Goal: Task Accomplishment & Management: Use online tool/utility

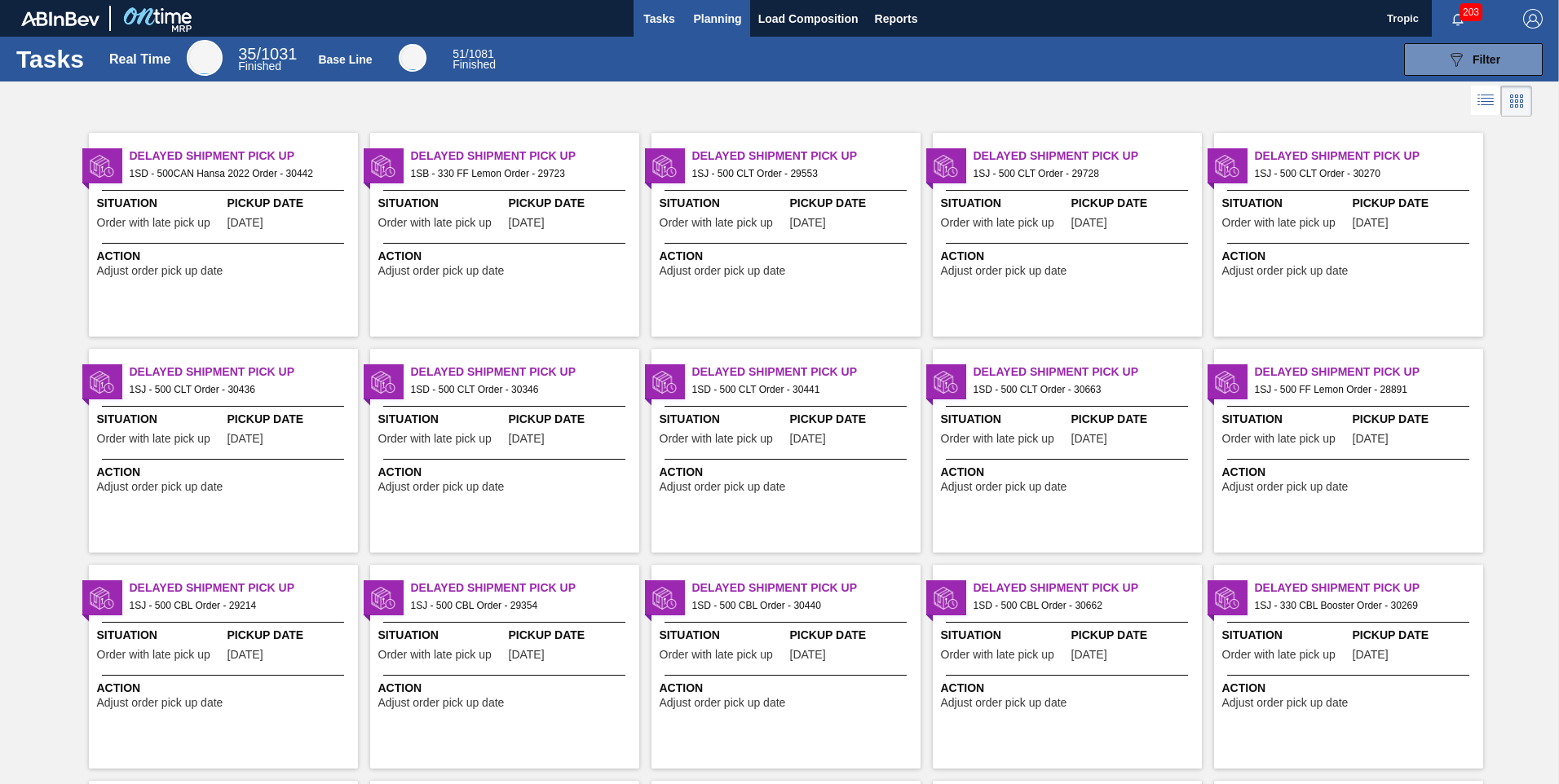
click at [725, 20] on span "Planning" at bounding box center [718, 19] width 48 height 20
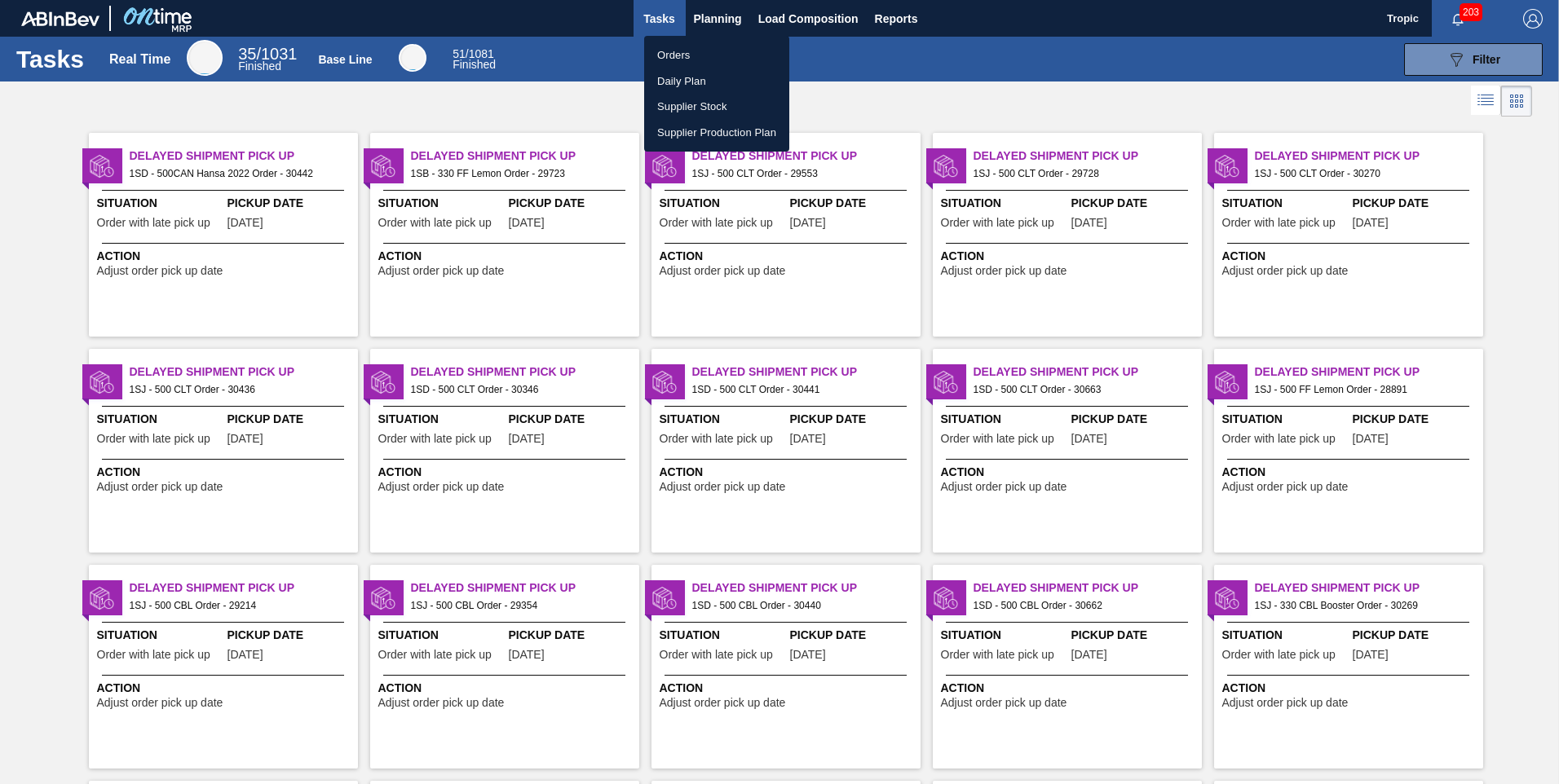
click at [701, 51] on li "Orders" at bounding box center [717, 55] width 145 height 26
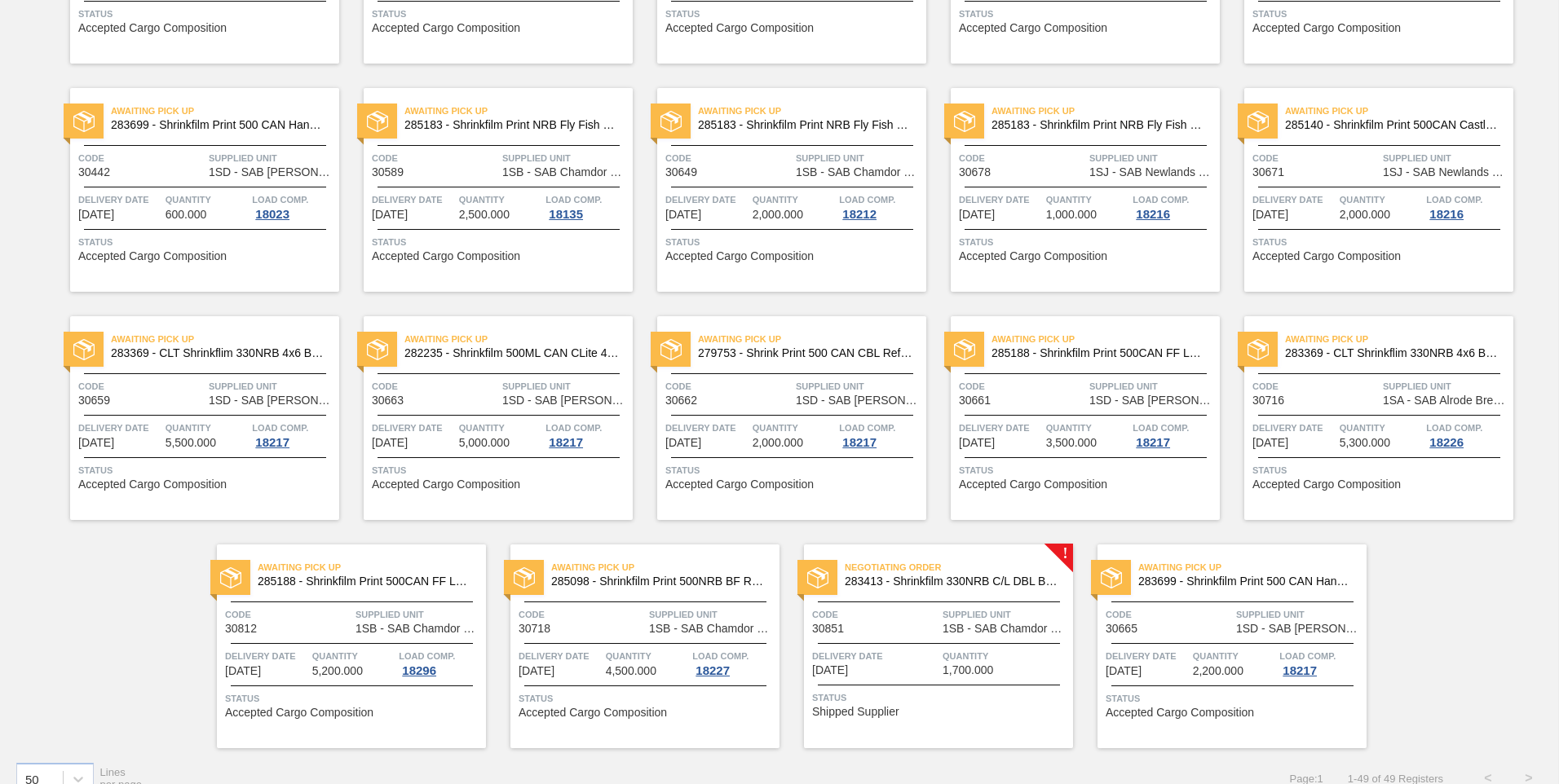
scroll to position [1679, 0]
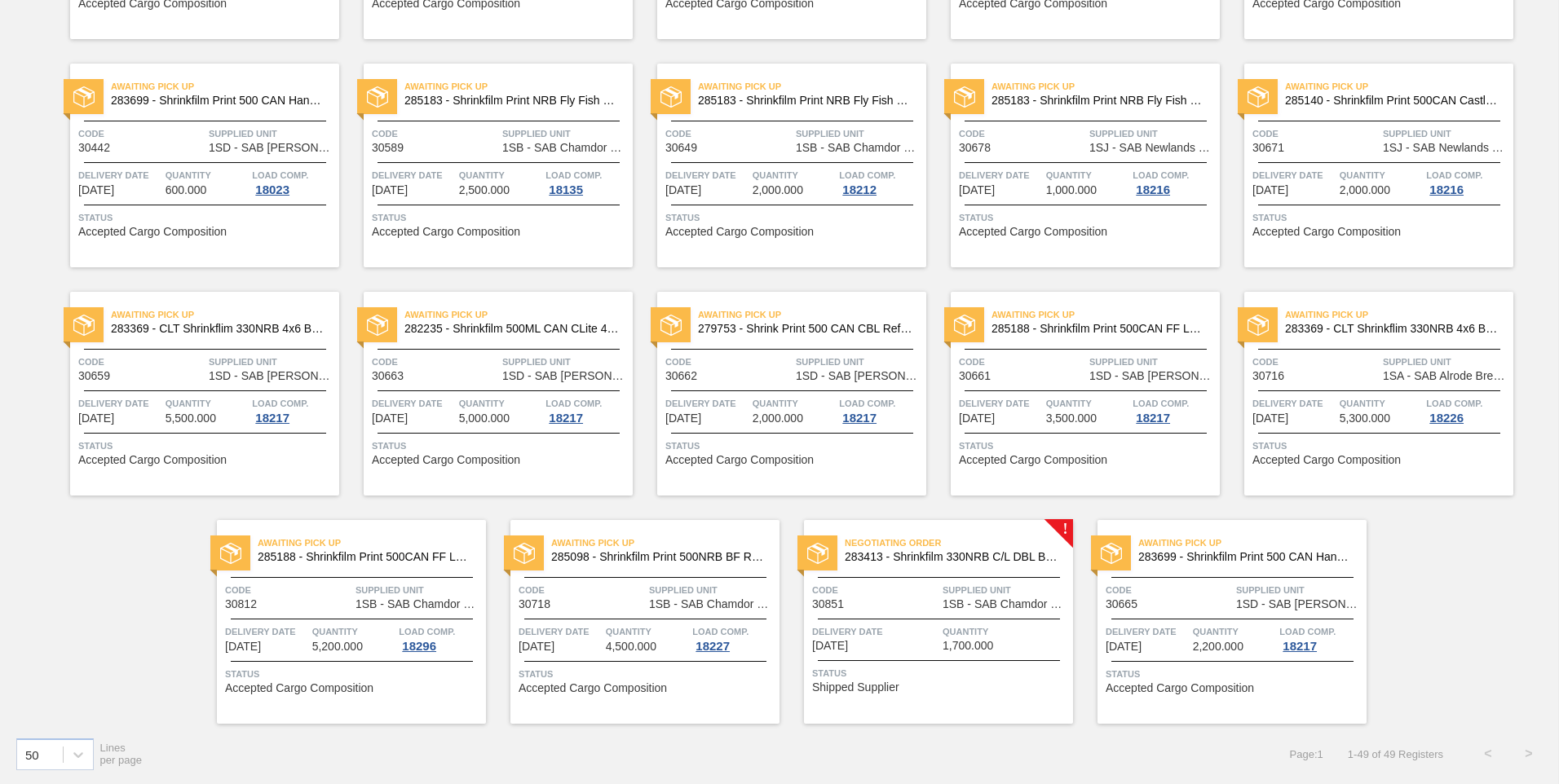
click at [932, 643] on div "Delivery Date [DATE]" at bounding box center [875, 638] width 127 height 28
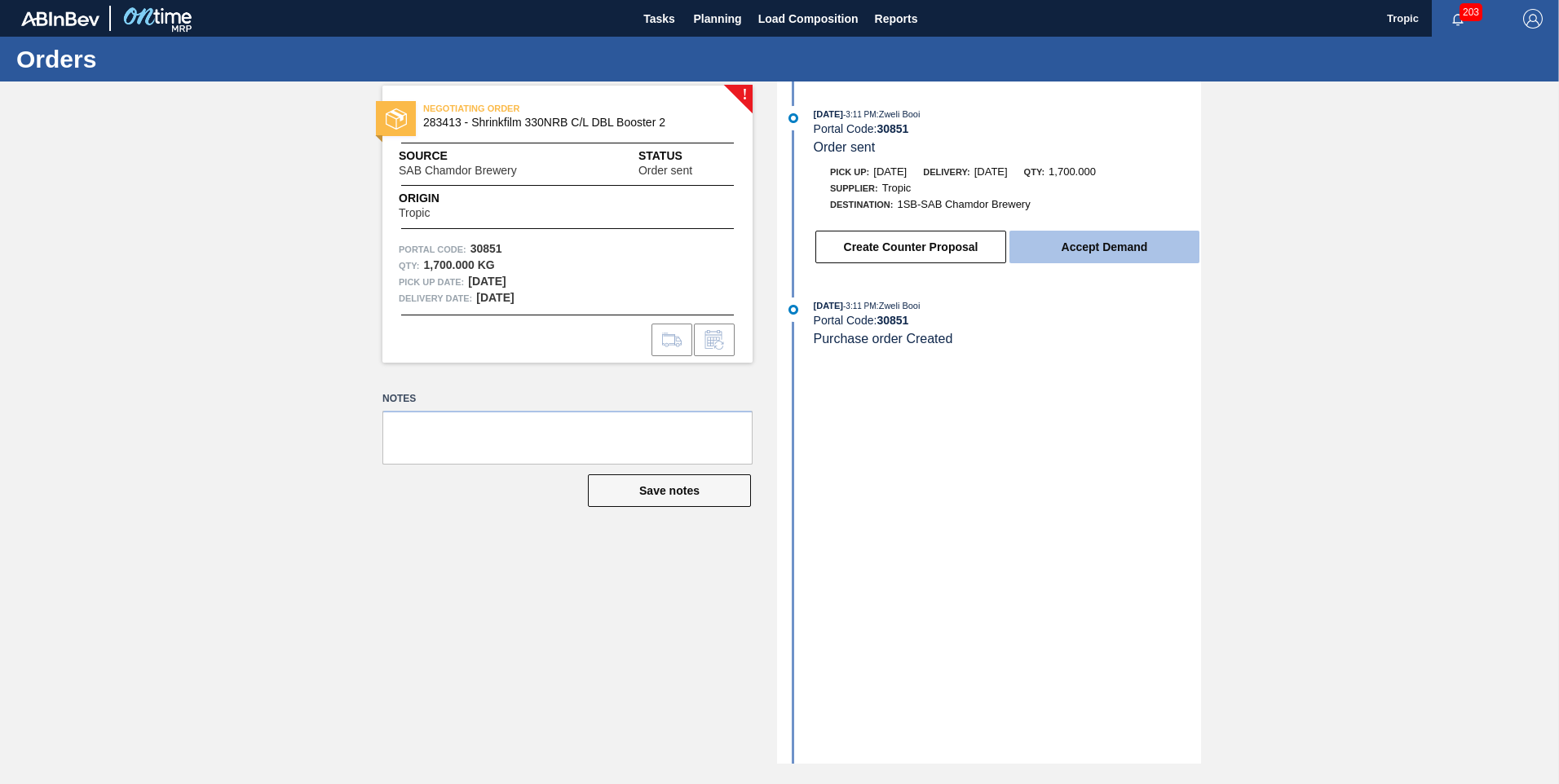
click at [1119, 250] on button "Accept Demand" at bounding box center [1105, 246] width 190 height 32
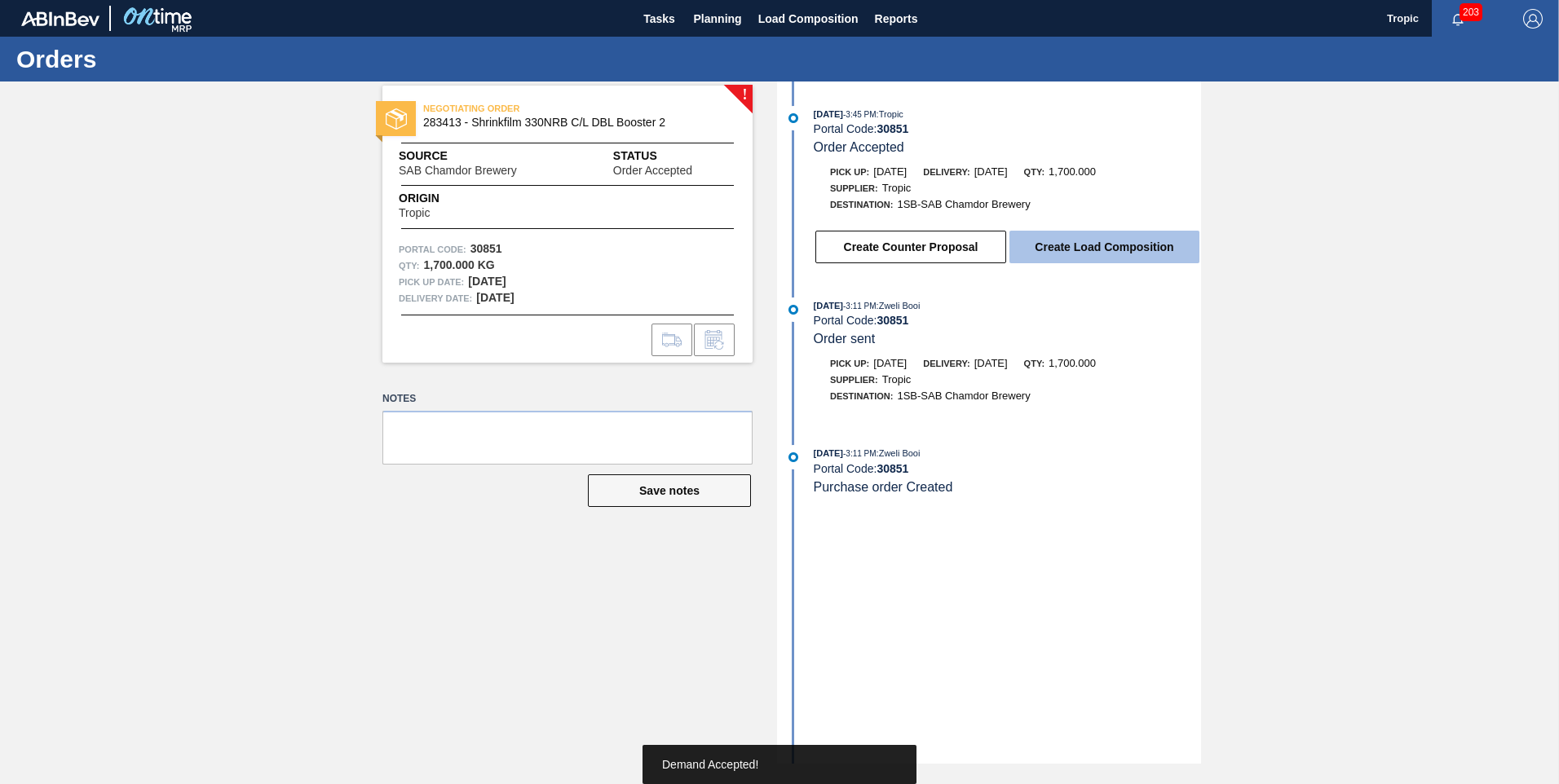
click at [1078, 253] on button "Create Load Composition" at bounding box center [1105, 246] width 190 height 32
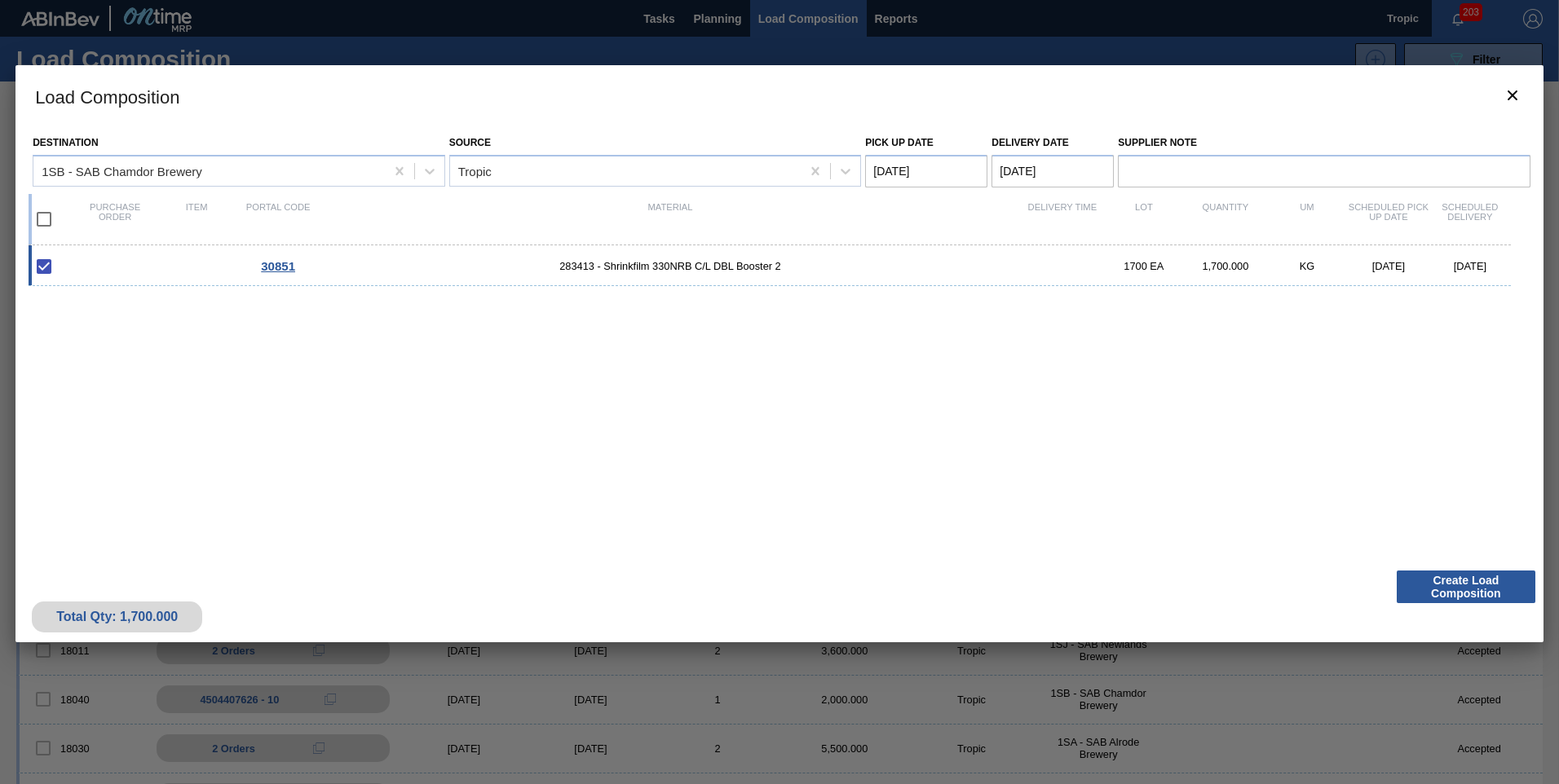
click at [937, 174] on Date "[DATE]" at bounding box center [926, 171] width 123 height 32
click at [1047, 342] on div "23" at bounding box center [1044, 341] width 22 height 22
type Date "[DATE]"
click at [1047, 172] on Date "[DATE]" at bounding box center [1052, 171] width 123 height 32
click at [1007, 364] on div "24" at bounding box center [1011, 368] width 22 height 22
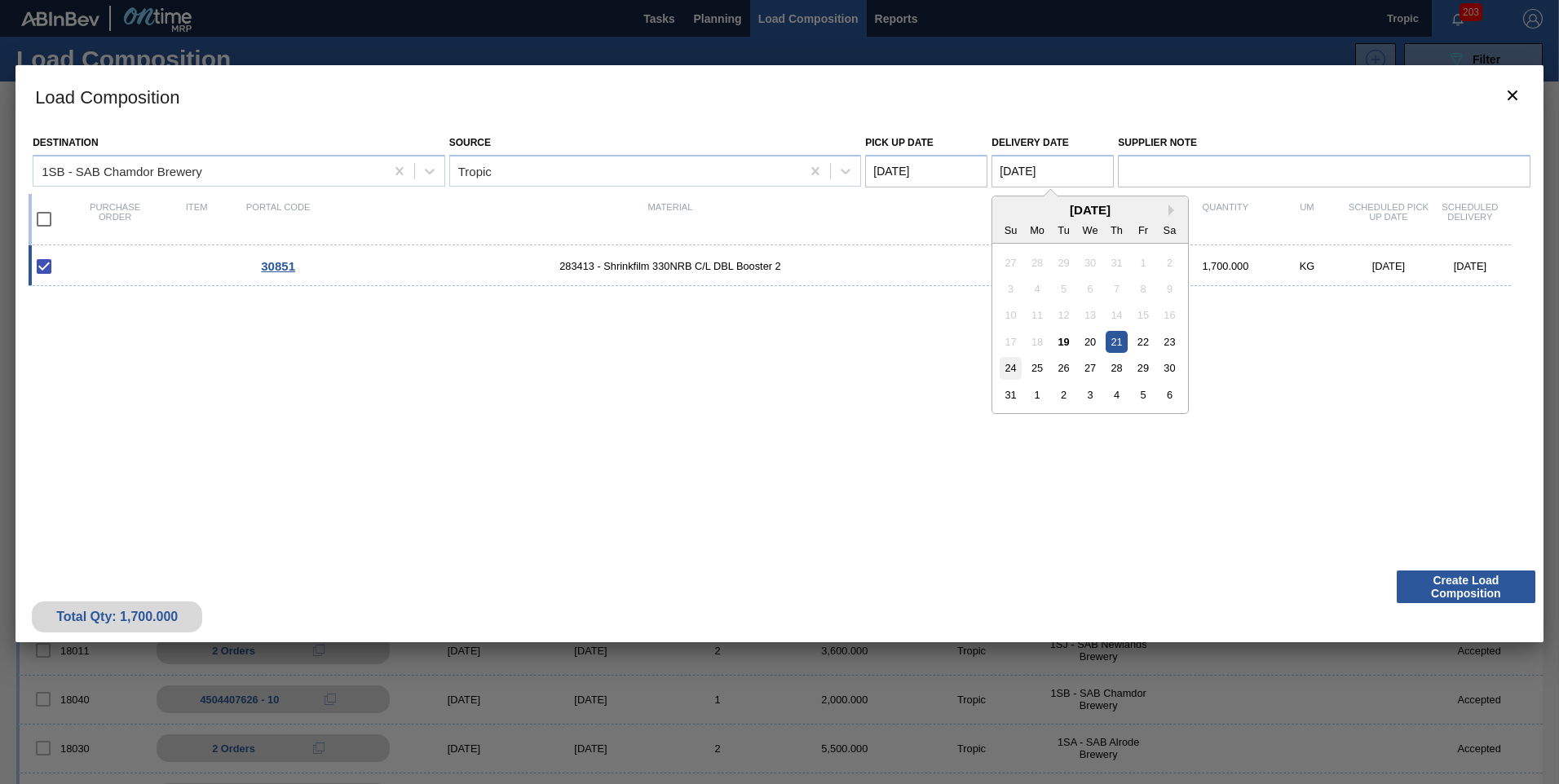
type Date "[DATE]"
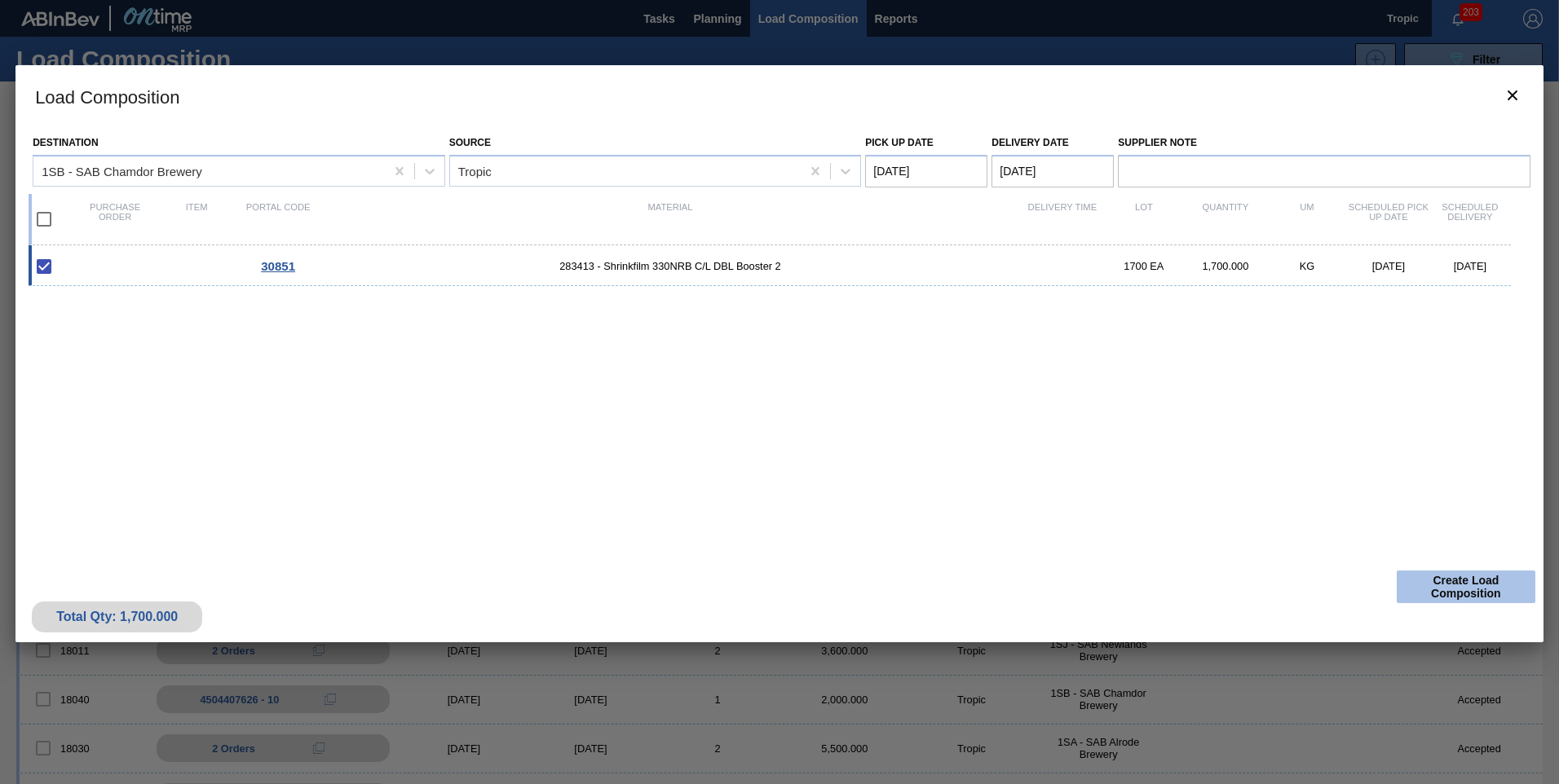
click at [1480, 587] on button "Create Load Composition" at bounding box center [1466, 587] width 138 height 32
